Goal: Information Seeking & Learning: Find specific fact

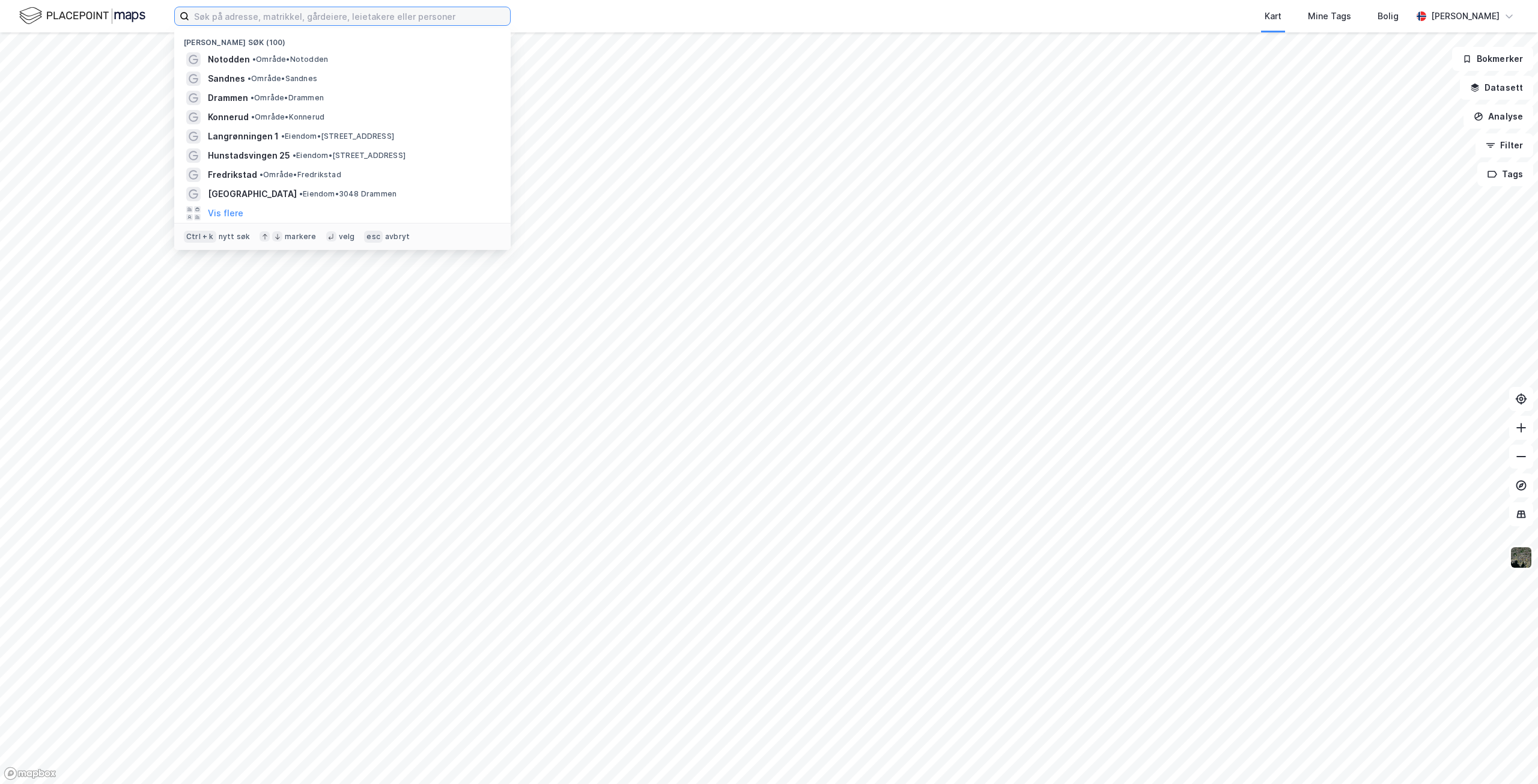
click at [267, 16] on input at bounding box center [349, 16] width 321 height 18
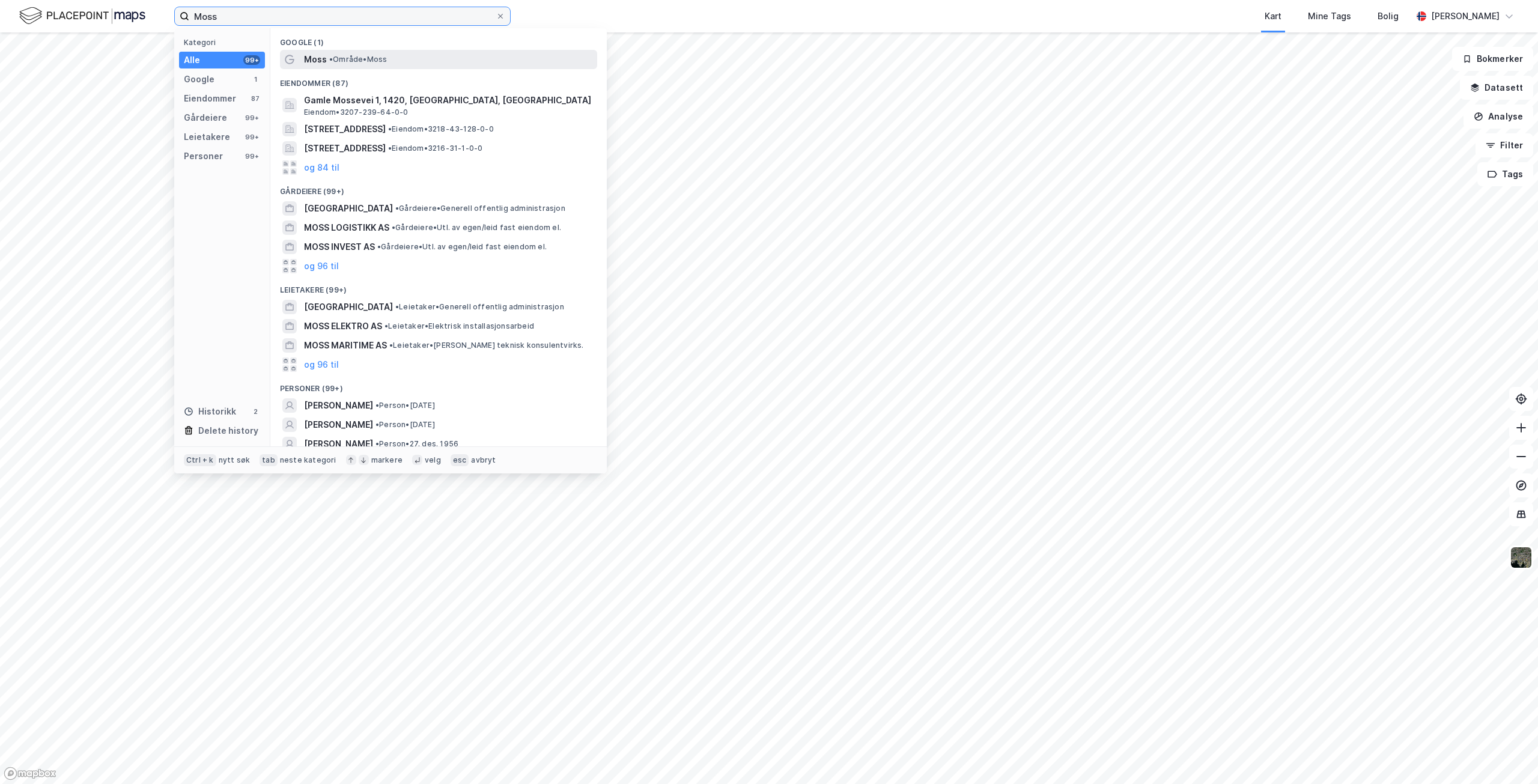
type input "Moss"
click at [320, 57] on span "Moss" at bounding box center [315, 59] width 23 height 15
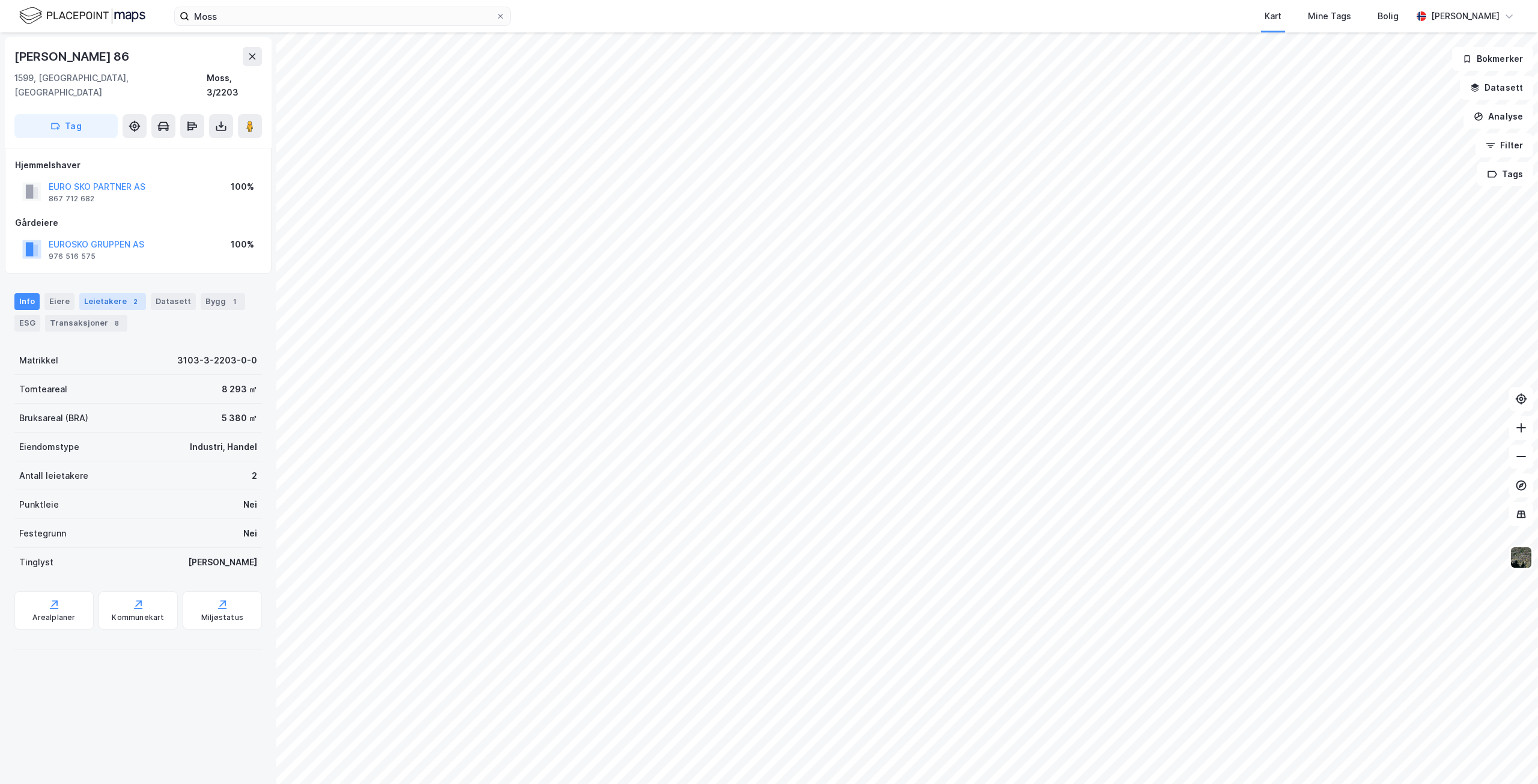
click at [93, 293] on div "Leietakere 2" at bounding box center [112, 301] width 66 height 17
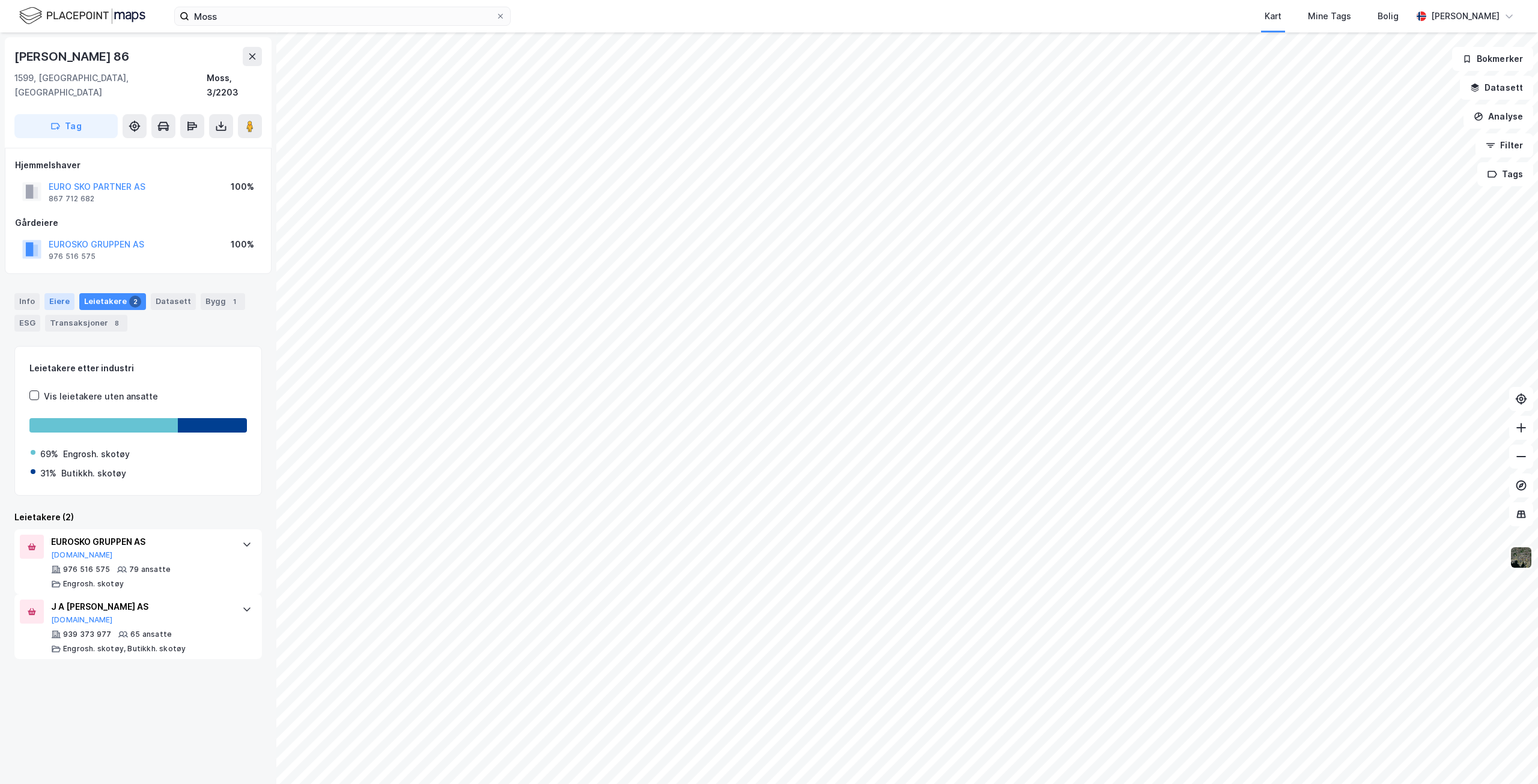
click at [62, 293] on div "Eiere" at bounding box center [59, 301] width 30 height 17
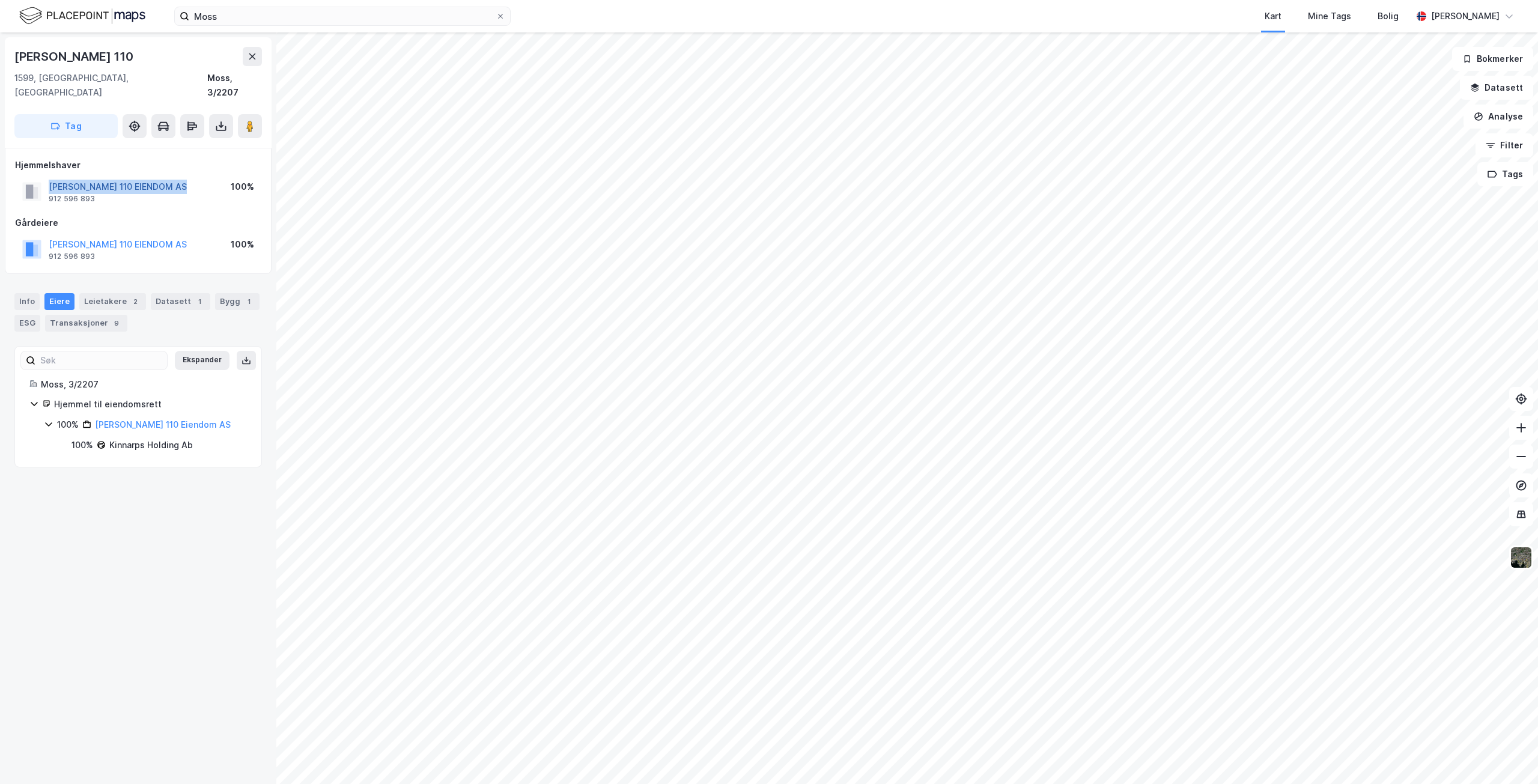
drag, startPoint x: 194, startPoint y: 170, endPoint x: 51, endPoint y: 175, distance: 143.1
click at [51, 177] on div "[PERSON_NAME] 110 EIENDOM AS 912 596 893 100%" at bounding box center [138, 192] width 246 height 29
copy button "[PERSON_NAME] 110 EIENDOM AS"
